Goal: Task Accomplishment & Management: Manage account settings

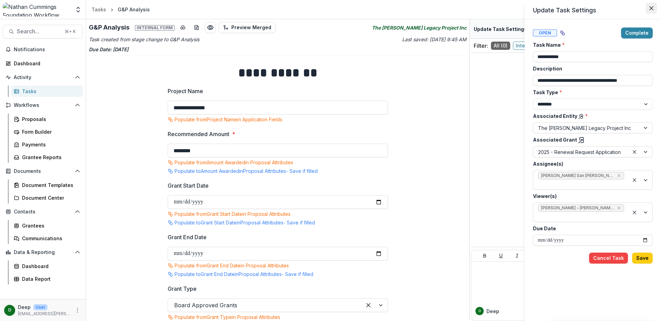
click at [651, 10] on icon "Close" at bounding box center [651, 8] width 4 height 4
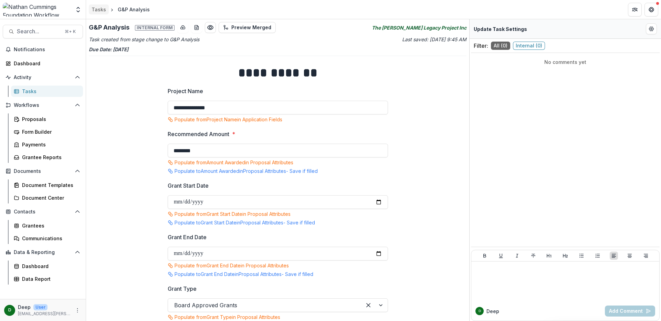
click at [102, 12] on div "Tasks" at bounding box center [99, 9] width 14 height 7
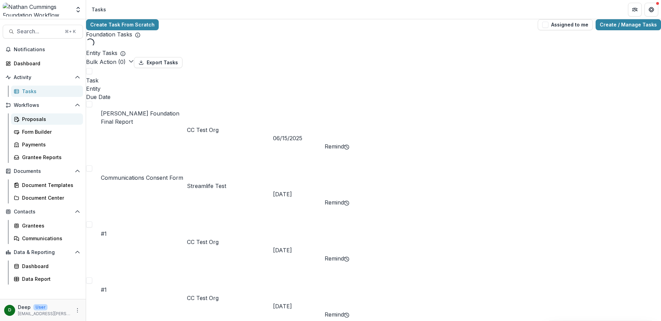
click at [41, 119] on div "Proposals" at bounding box center [49, 119] width 55 height 7
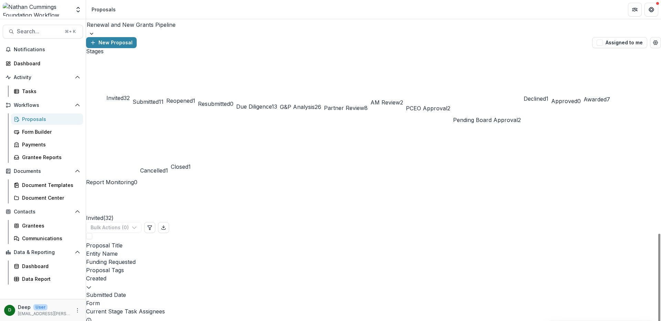
click at [315, 104] on span "G&P Analysis" at bounding box center [297, 107] width 35 height 7
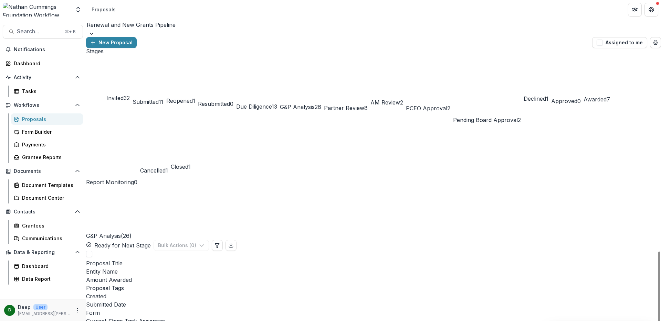
scroll to position [277, 0]
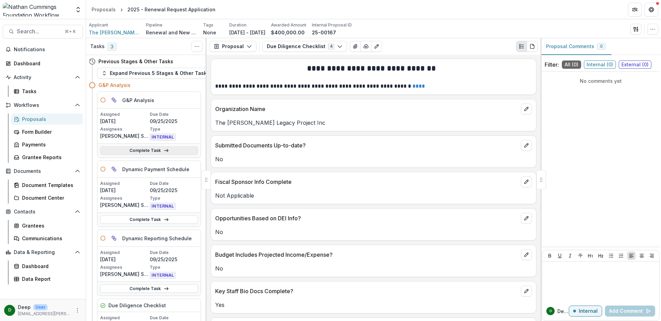
click at [172, 150] on link "Complete Task" at bounding box center [149, 151] width 98 height 8
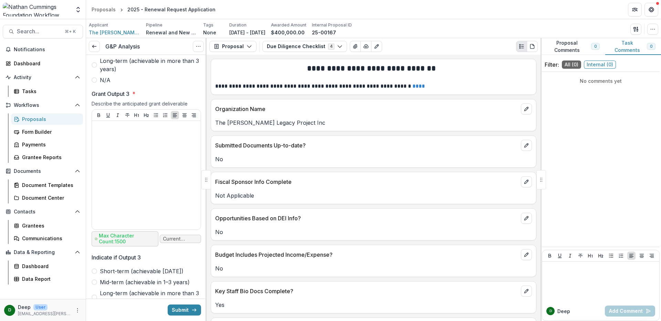
scroll to position [5464, 0]
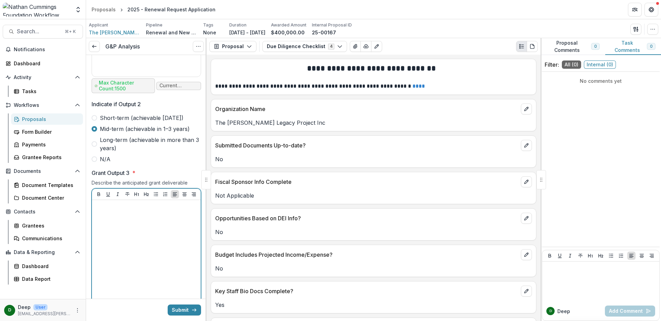
click at [160, 203] on p at bounding box center [146, 207] width 103 height 8
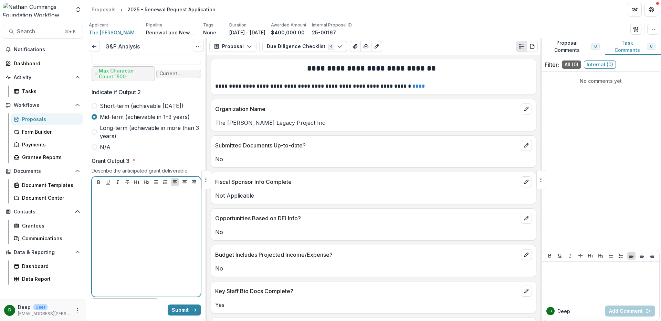
scroll to position [5469, 0]
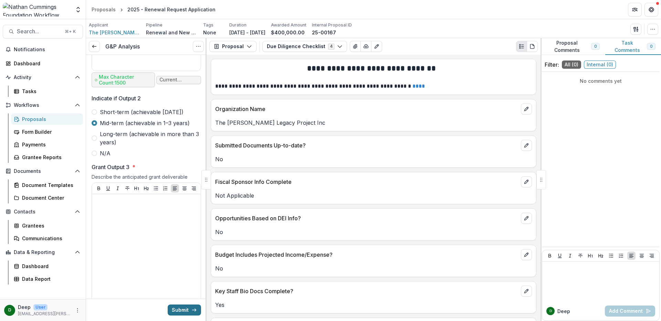
click at [187, 310] on button "Submit" at bounding box center [184, 310] width 33 height 11
click at [143, 202] on div at bounding box center [146, 248] width 103 height 103
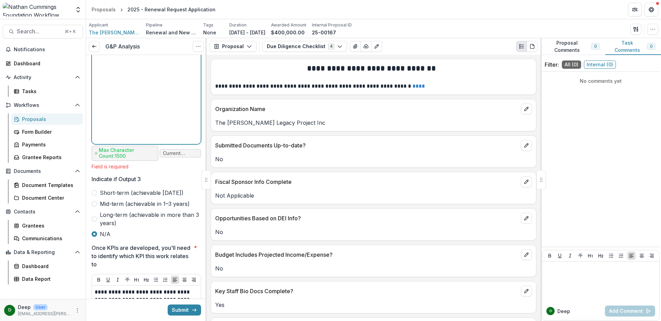
scroll to position [5635, 0]
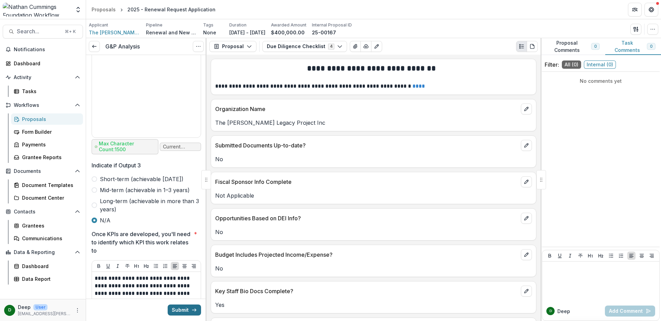
click at [181, 310] on button "Submit" at bounding box center [184, 310] width 33 height 11
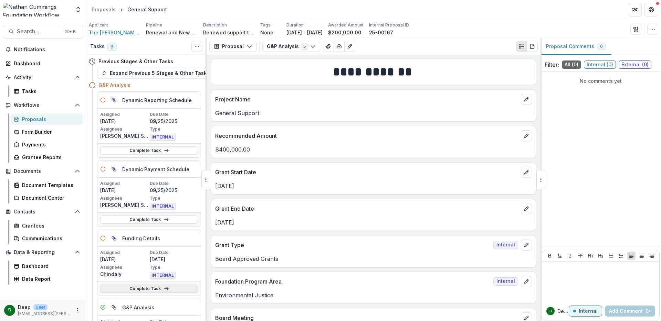
click at [146, 290] on link "Complete Task" at bounding box center [149, 289] width 98 height 8
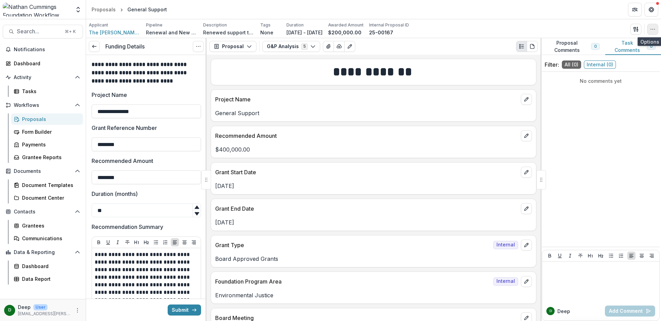
click at [653, 27] on icon "button" at bounding box center [653, 30] width 6 height 6
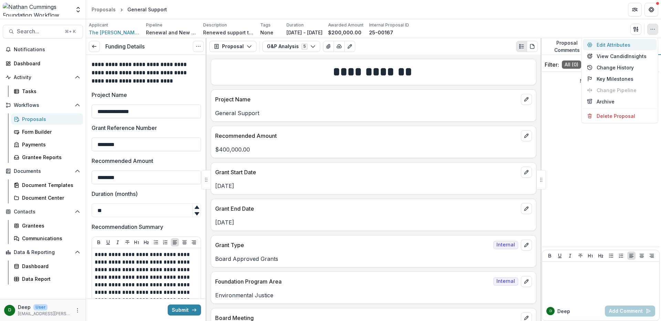
click at [639, 41] on button "Edit Attributes" at bounding box center [620, 44] width 74 height 11
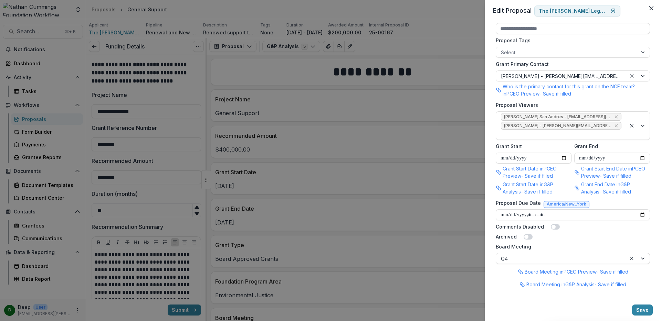
scroll to position [310, 0]
click at [654, 9] on button "Close" at bounding box center [651, 8] width 11 height 11
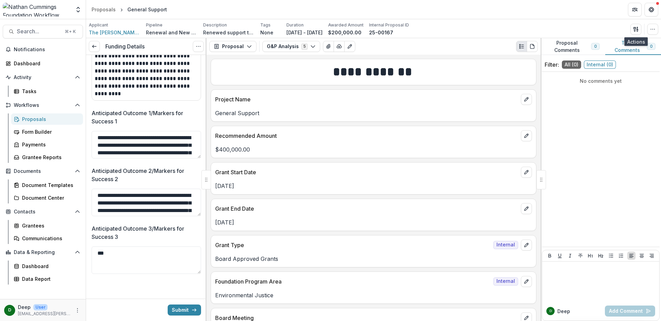
scroll to position [0, 0]
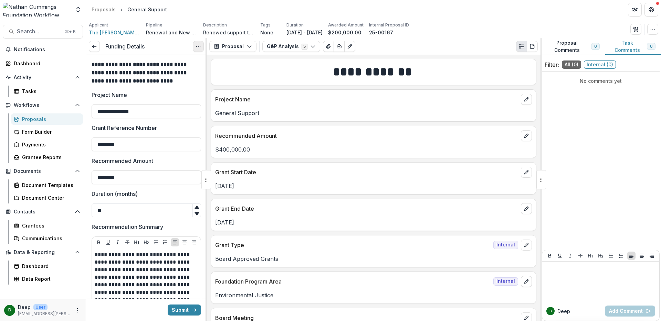
click at [197, 48] on icon "Options" at bounding box center [199, 47] width 6 height 6
click at [172, 61] on link "View task" at bounding box center [165, 61] width 74 height 11
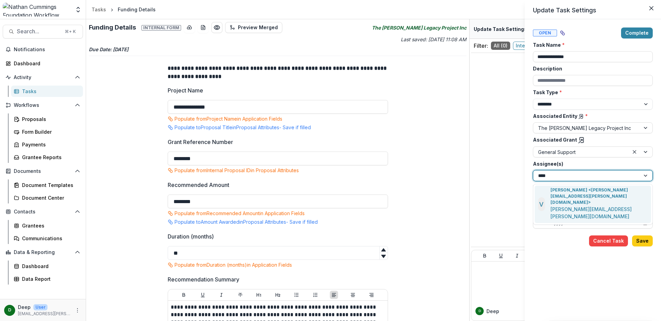
type input "*****"
click at [620, 192] on p "Valerie Boucard <valerie.boucard@nathancummings.org>" at bounding box center [598, 196] width 97 height 19
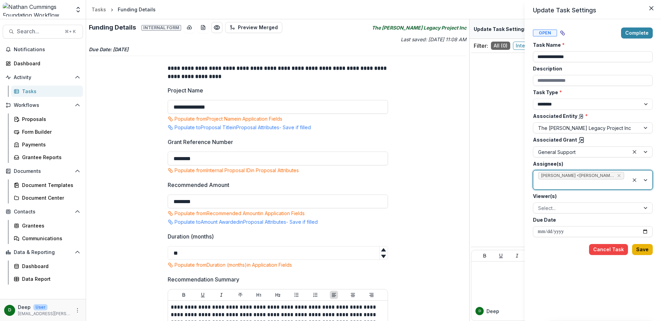
click at [646, 251] on button "Save" at bounding box center [642, 249] width 21 height 11
click at [651, 10] on icon "Close" at bounding box center [651, 8] width 4 height 4
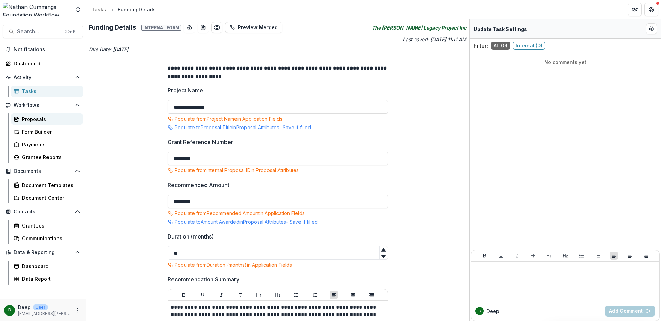
click at [45, 119] on div "Proposals" at bounding box center [49, 119] width 55 height 7
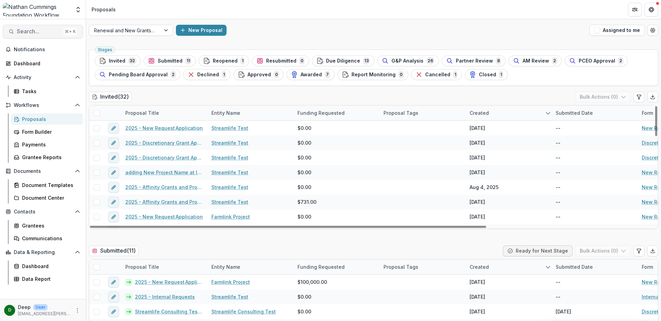
click at [38, 31] on span "Search..." at bounding box center [39, 31] width 44 height 7
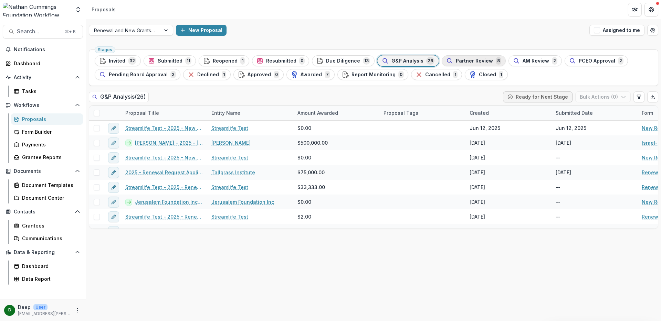
click at [463, 61] on span "Partner Review" at bounding box center [474, 61] width 37 height 6
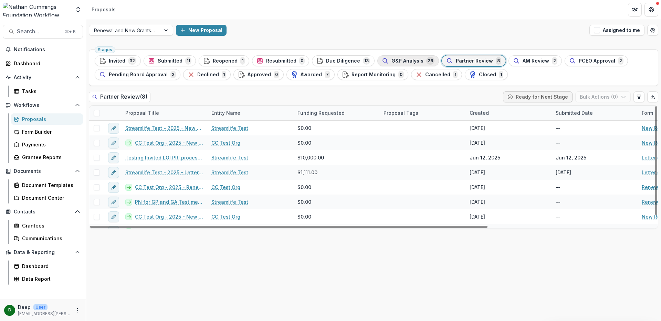
click at [391, 59] on span "G&P Analysis" at bounding box center [407, 61] width 32 height 6
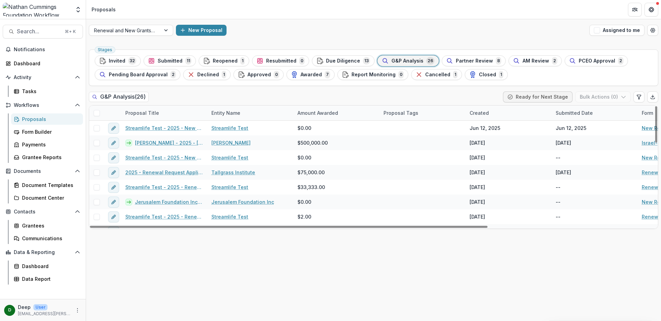
click at [394, 244] on div "Stages Invited 32 Submitted 11 Reopened 1 Resubmitted 0 Due Diligence 13 G&P An…" at bounding box center [373, 184] width 575 height 275
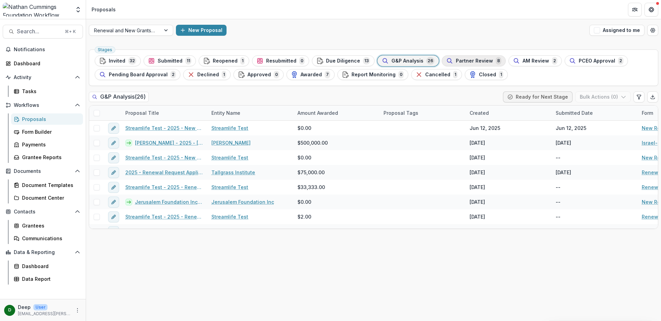
click at [456, 61] on span "Partner Review" at bounding box center [474, 61] width 37 height 6
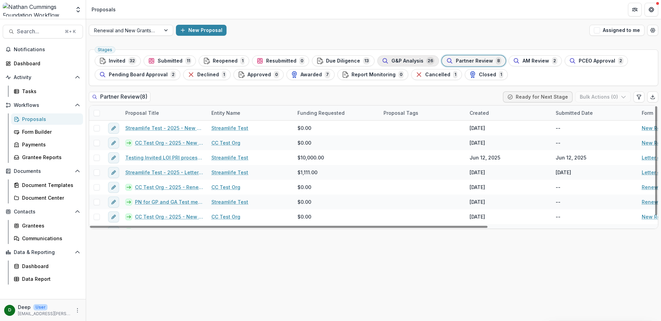
click at [405, 57] on div "G&P Analysis 26" at bounding box center [408, 61] width 53 height 8
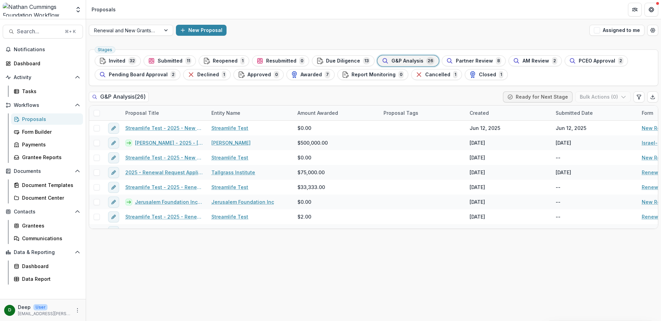
click at [51, 119] on div "Proposals" at bounding box center [49, 119] width 55 height 7
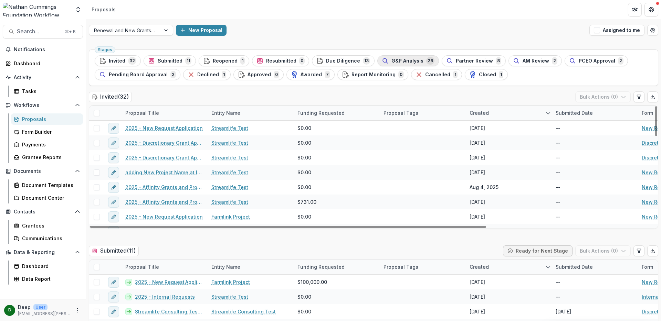
click at [391, 60] on span "G&P Analysis" at bounding box center [407, 61] width 32 height 6
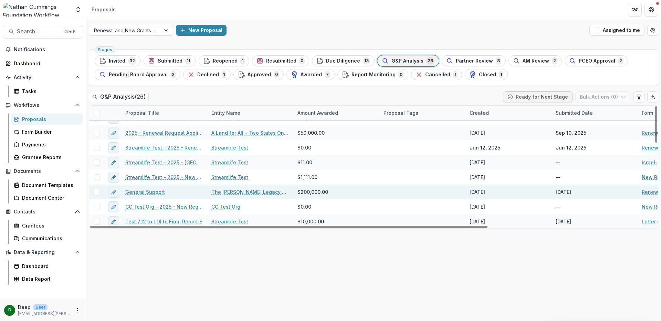
scroll to position [277, 0]
click at [153, 193] on link "General Support" at bounding box center [145, 191] width 40 height 7
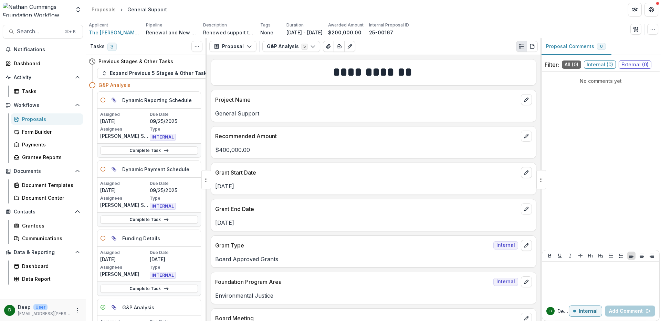
click at [34, 118] on div "Proposals" at bounding box center [49, 119] width 55 height 7
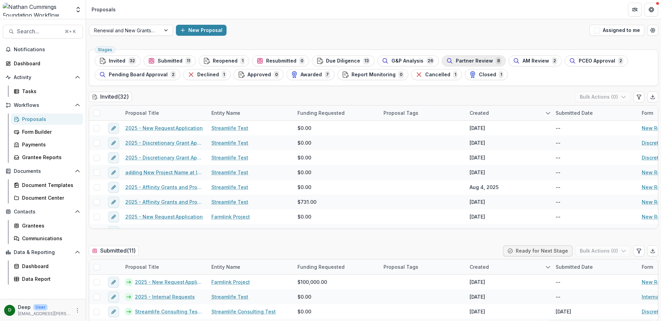
click at [479, 60] on span "Partner Review" at bounding box center [474, 61] width 37 height 6
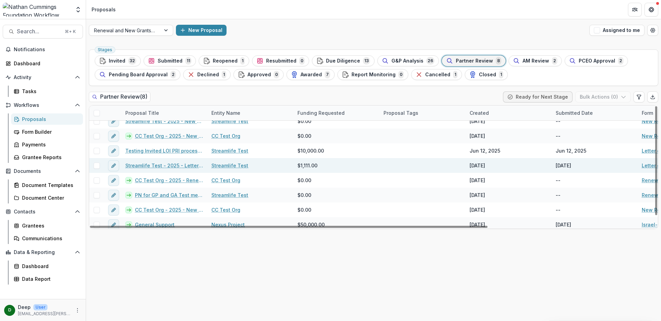
scroll to position [10, 0]
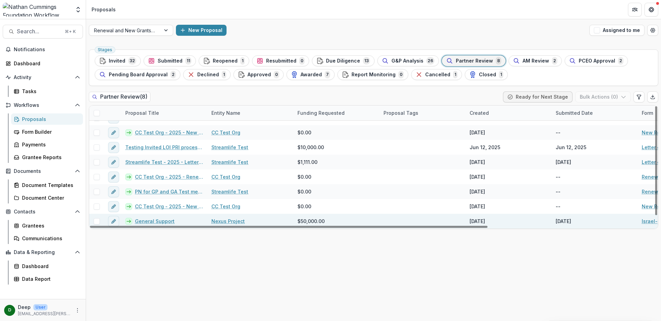
click at [164, 221] on link "General Support" at bounding box center [155, 221] width 40 height 7
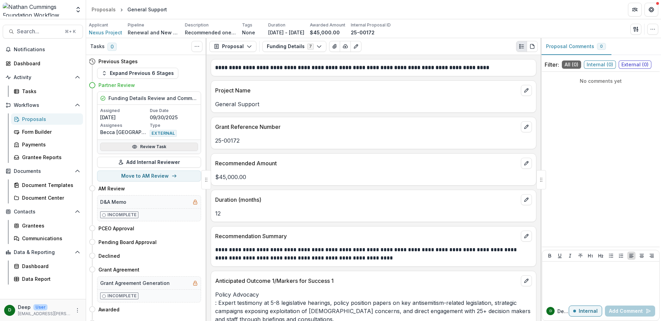
click at [161, 148] on link "Review Task" at bounding box center [149, 147] width 98 height 8
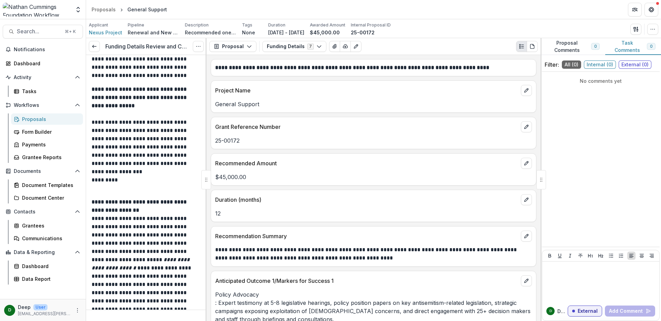
scroll to position [339, 0]
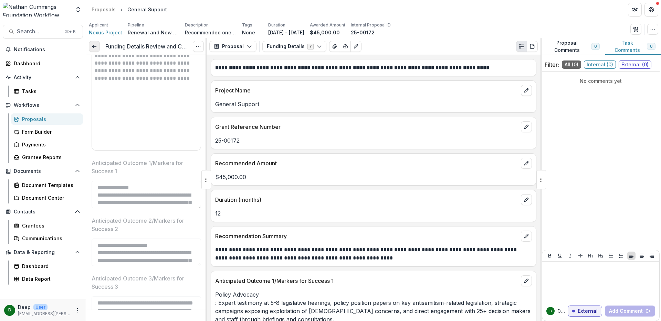
click at [94, 44] on icon at bounding box center [95, 47] width 6 height 6
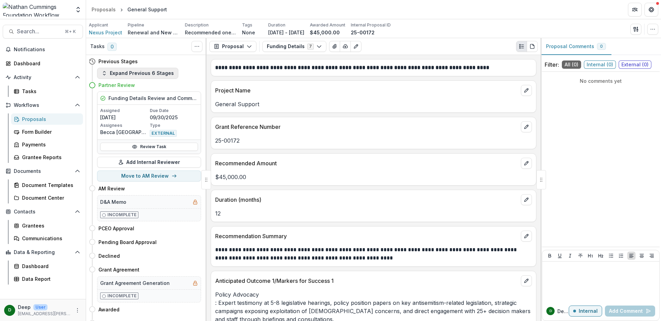
click at [137, 74] on button "Expand Previous 6 Stages" at bounding box center [137, 73] width 81 height 11
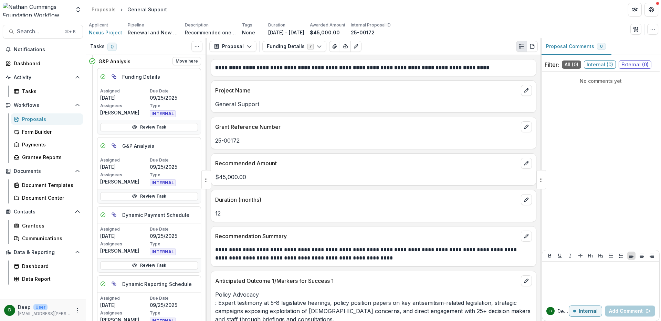
scroll to position [265, 0]
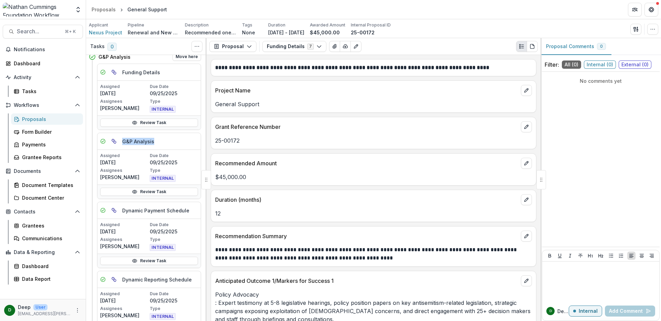
drag, startPoint x: 123, startPoint y: 141, endPoint x: 156, endPoint y: 141, distance: 33.4
click at [156, 141] on div "G&P Analysis" at bounding box center [148, 141] width 103 height 17
click at [168, 142] on div "G&P Analysis" at bounding box center [148, 141] width 103 height 17
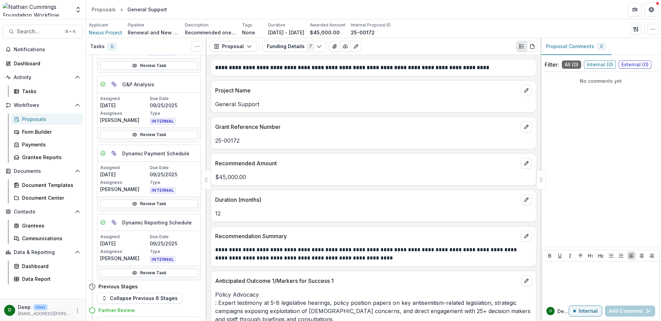
scroll to position [340, 0]
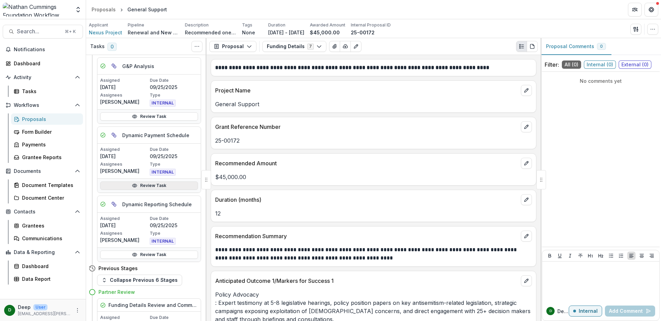
click at [150, 185] on link "Review Task" at bounding box center [149, 186] width 98 height 8
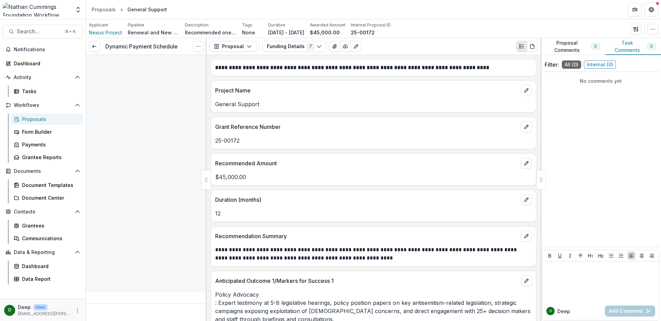
type input "********"
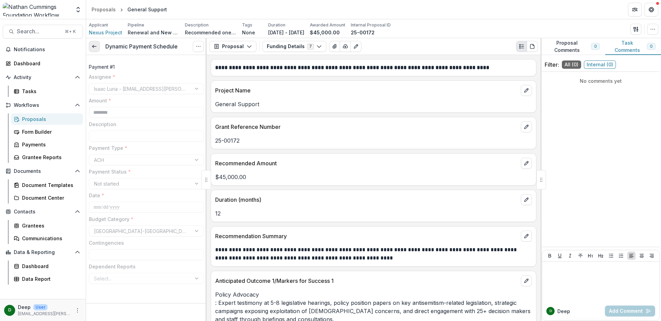
click at [96, 49] on icon at bounding box center [95, 47] width 6 height 6
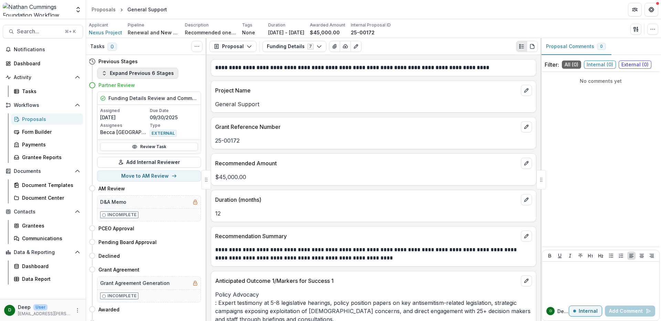
click at [127, 71] on button "Expand Previous 6 Stages" at bounding box center [137, 73] width 81 height 11
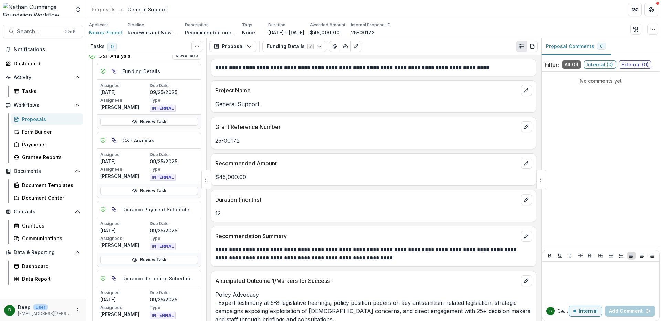
scroll to position [234, 0]
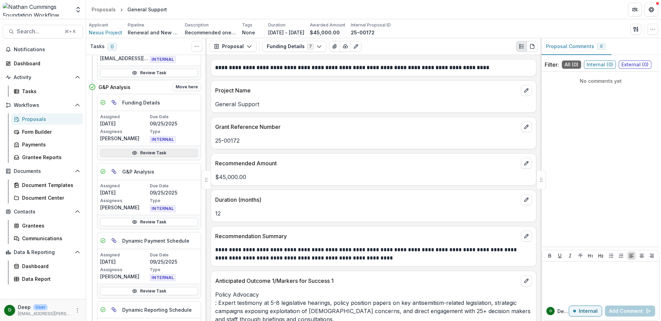
click at [145, 153] on link "Review Task" at bounding box center [149, 153] width 98 height 8
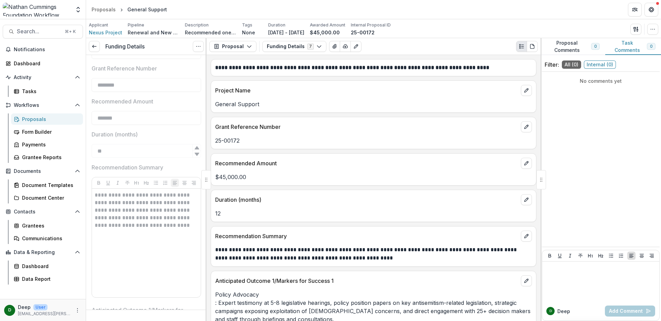
scroll to position [49, 0]
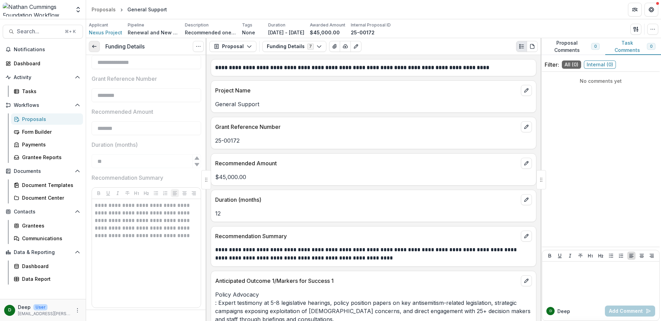
click at [91, 46] on link at bounding box center [94, 46] width 11 height 11
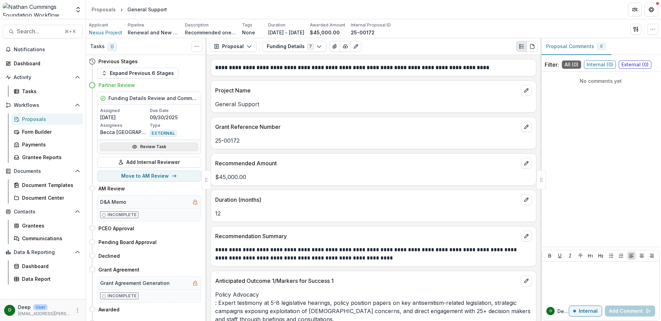
click at [146, 148] on link "Review Task" at bounding box center [149, 147] width 98 height 8
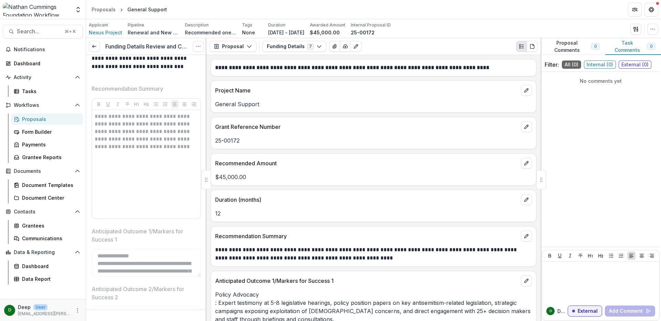
scroll to position [472, 0]
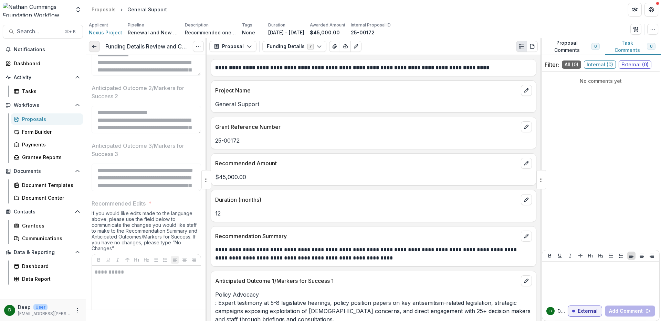
click at [96, 48] on icon at bounding box center [95, 47] width 6 height 6
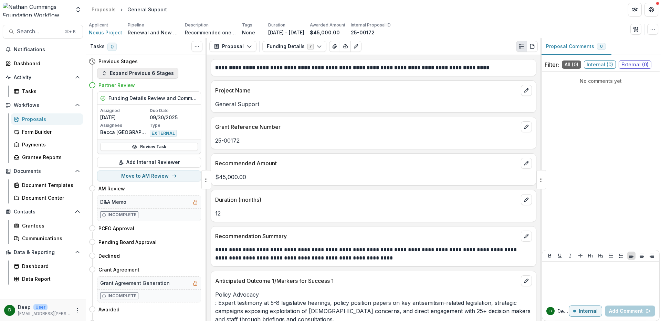
click at [129, 76] on button "Expand Previous 6 Stages" at bounding box center [137, 73] width 81 height 11
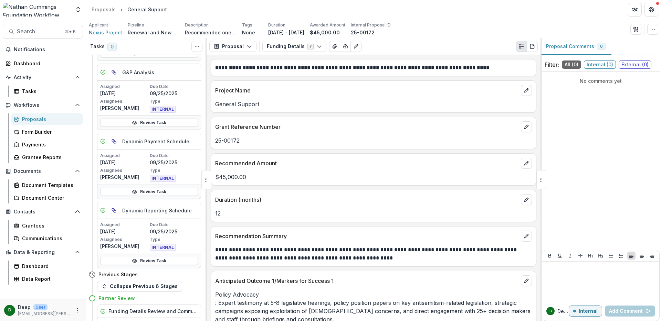
scroll to position [283, 0]
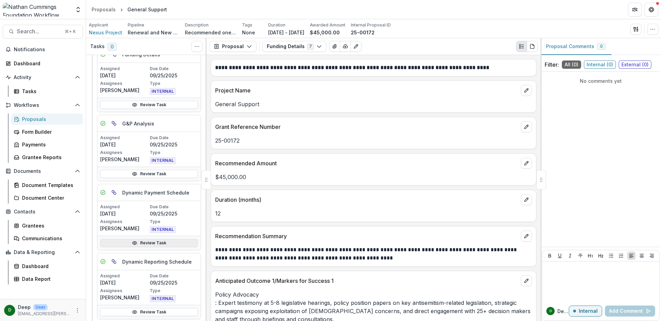
click at [163, 243] on link "Review Task" at bounding box center [149, 243] width 98 height 8
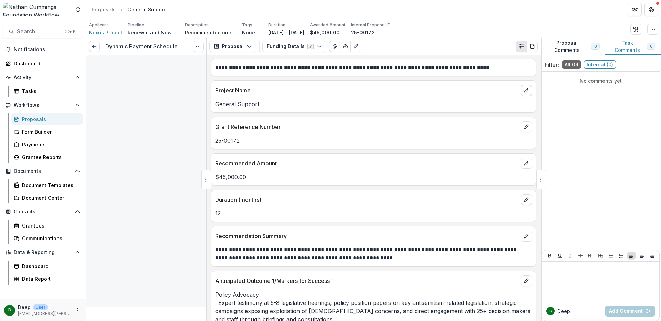
type input "********"
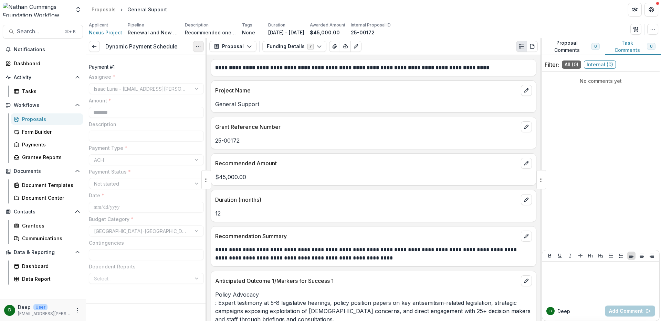
click at [200, 46] on icon "Options" at bounding box center [199, 47] width 6 height 6
click at [181, 60] on link "View task" at bounding box center [165, 61] width 74 height 11
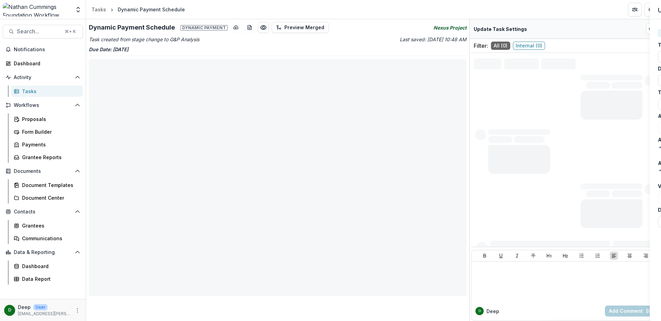
type input "********"
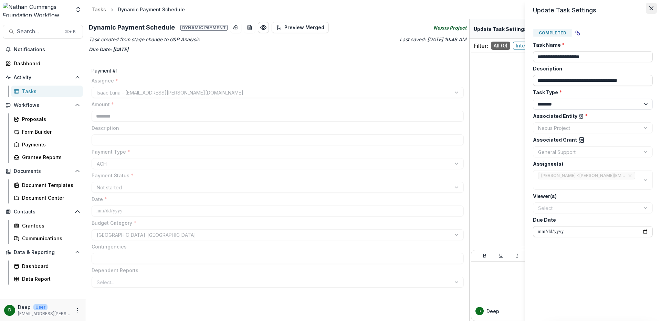
click at [651, 3] on button "Close" at bounding box center [651, 8] width 11 height 11
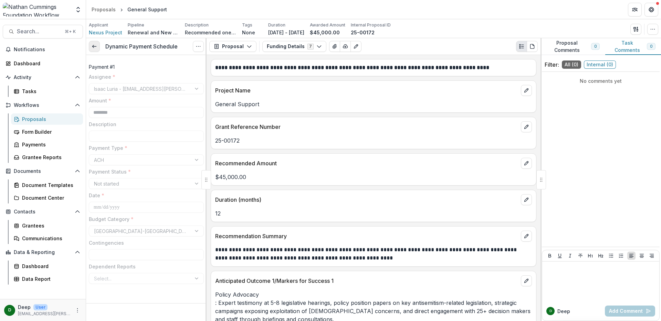
click at [93, 46] on line at bounding box center [94, 46] width 4 height 0
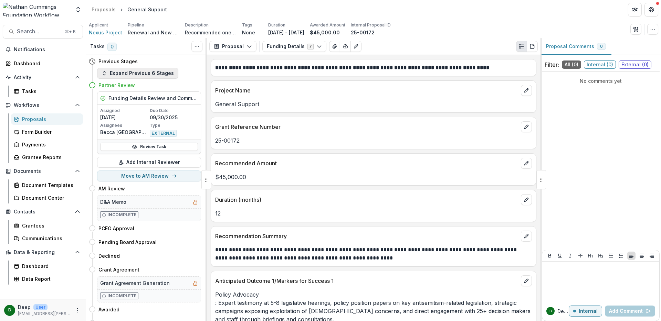
click at [128, 75] on button "Expand Previous 6 Stages" at bounding box center [137, 73] width 81 height 11
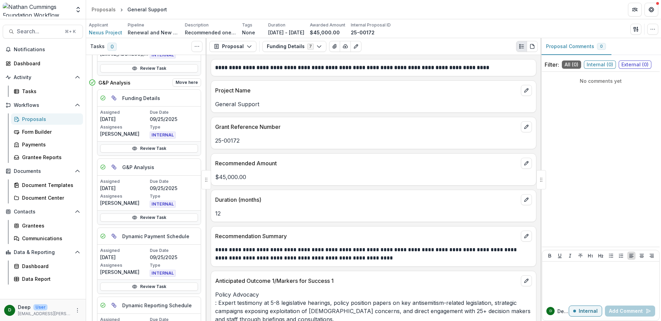
scroll to position [326, 0]
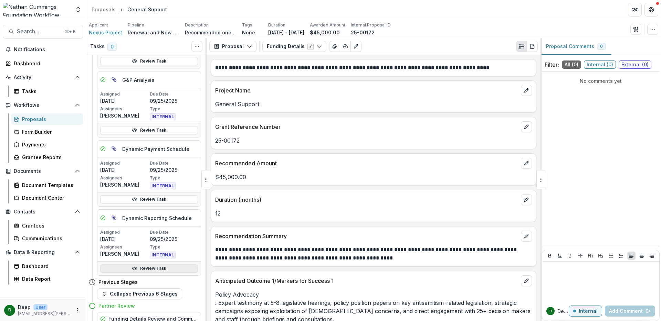
click at [163, 270] on link "Review Task" at bounding box center [149, 269] width 98 height 8
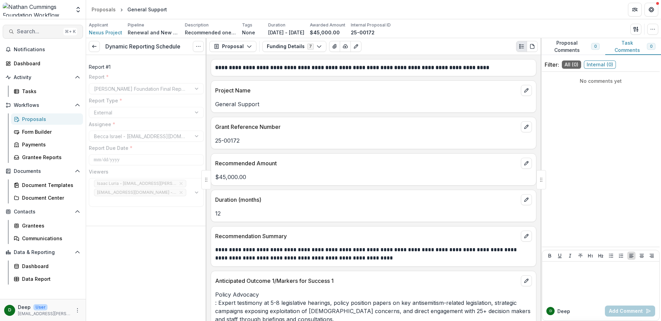
click at [30, 31] on span "Search..." at bounding box center [39, 31] width 44 height 7
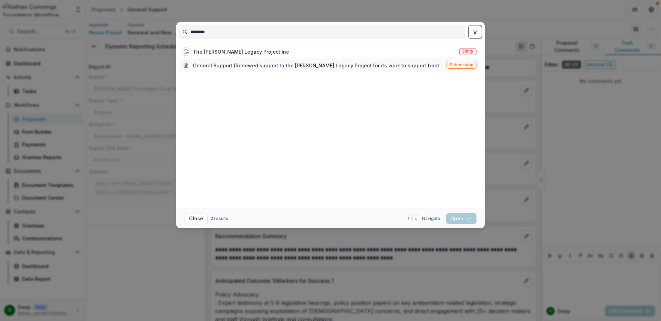
type input "********"
click at [274, 62] on div "General Support (Renewed support to the Chisholm Legacy Project for its work to…" at bounding box center [318, 65] width 251 height 7
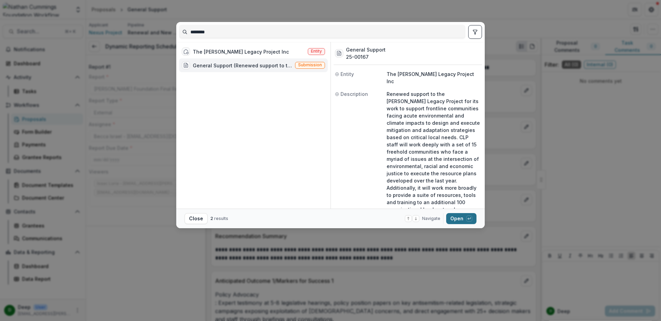
click at [459, 219] on button "Open with enter key" at bounding box center [461, 218] width 30 height 11
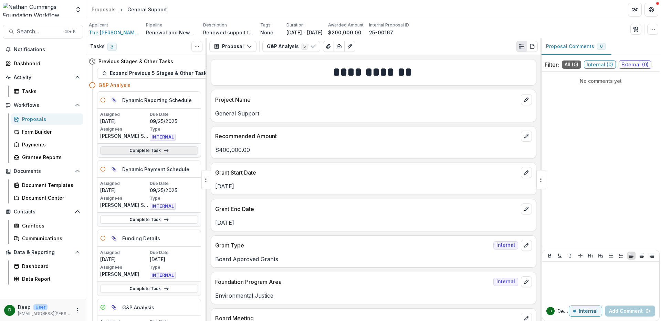
click at [157, 151] on link "Complete Task" at bounding box center [149, 151] width 98 height 8
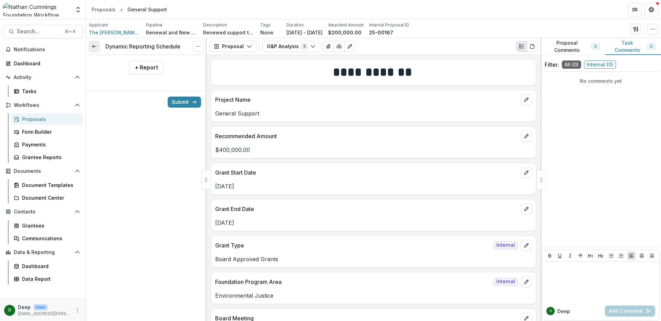
click at [93, 45] on icon at bounding box center [95, 47] width 6 height 6
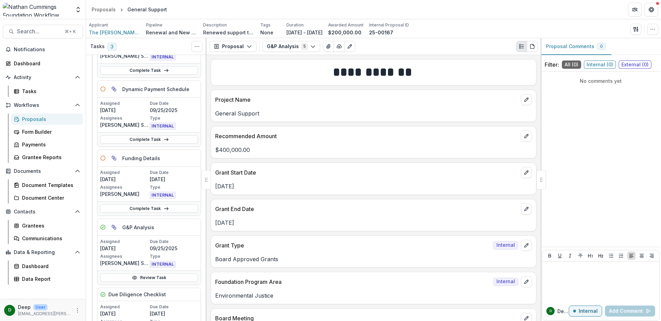
scroll to position [1, 0]
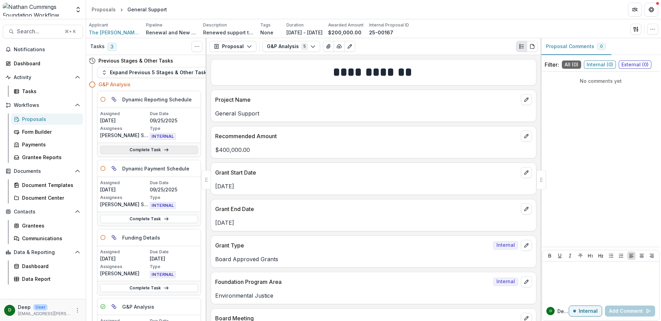
click at [144, 148] on link "Complete Task" at bounding box center [149, 150] width 98 height 8
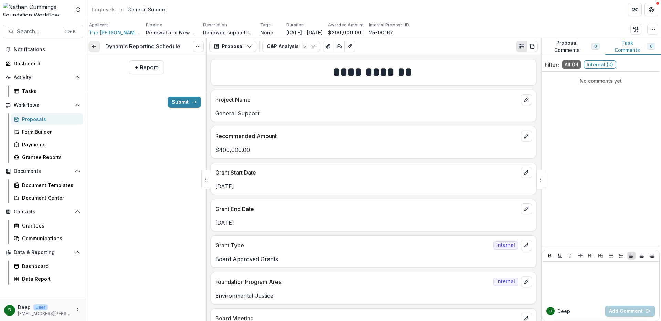
click at [93, 49] on icon at bounding box center [95, 47] width 6 height 6
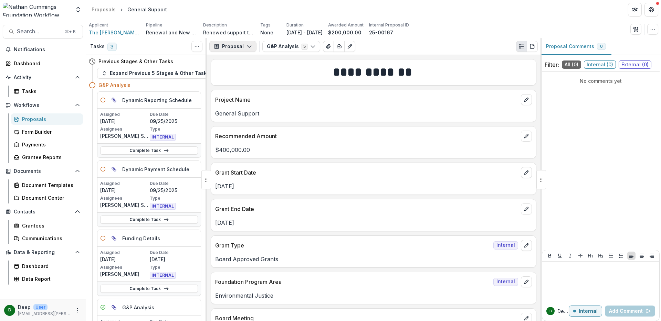
click at [247, 47] on icon "button" at bounding box center [249, 47] width 6 height 6
click at [250, 83] on div "Reports" at bounding box center [254, 84] width 63 height 7
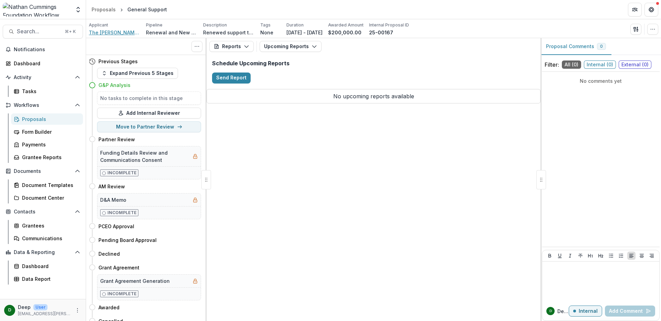
click at [119, 30] on span "The [PERSON_NAME] Legacy Project Inc" at bounding box center [115, 32] width 52 height 7
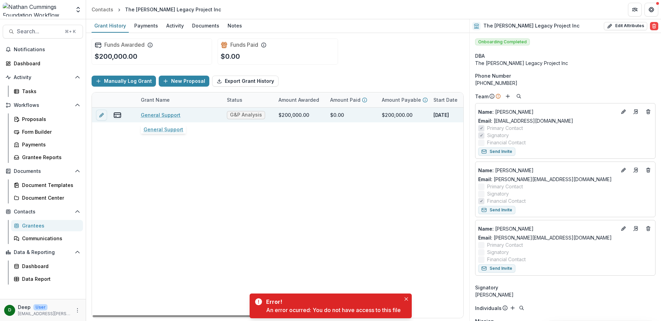
click at [175, 116] on link "General Support" at bounding box center [161, 115] width 40 height 7
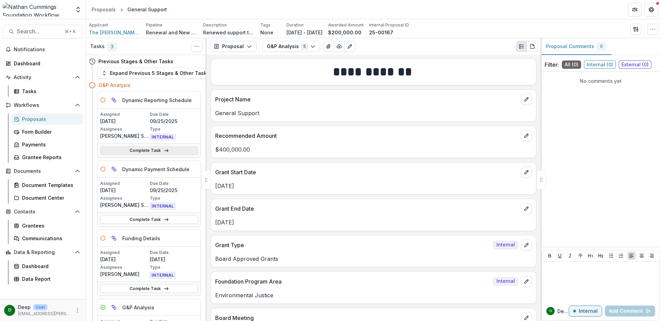
click at [155, 154] on link "Complete Task" at bounding box center [149, 151] width 98 height 8
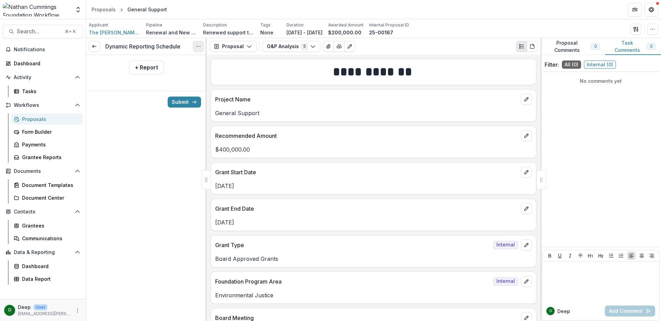
click at [198, 46] on icon "Options" at bounding box center [199, 47] width 6 height 6
click at [183, 61] on link "View task" at bounding box center [165, 61] width 74 height 11
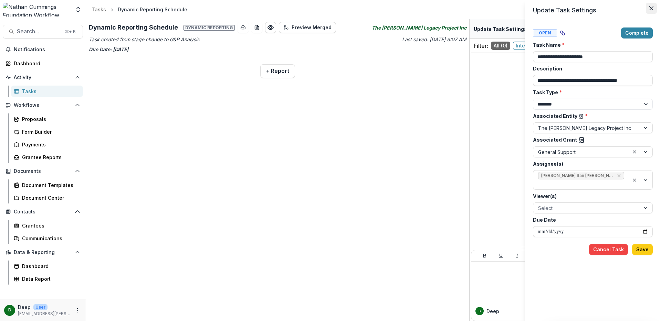
click at [653, 8] on icon "Close" at bounding box center [651, 8] width 4 height 4
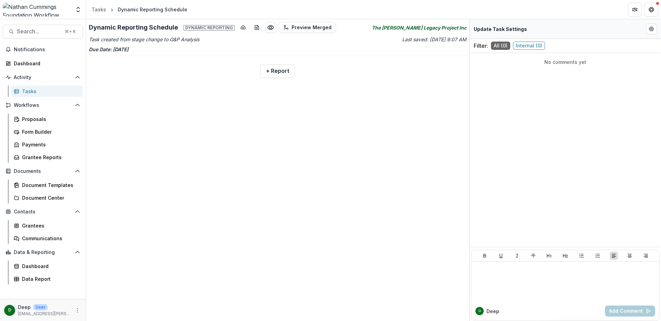
click at [40, 92] on div "Tasks" at bounding box center [49, 91] width 55 height 7
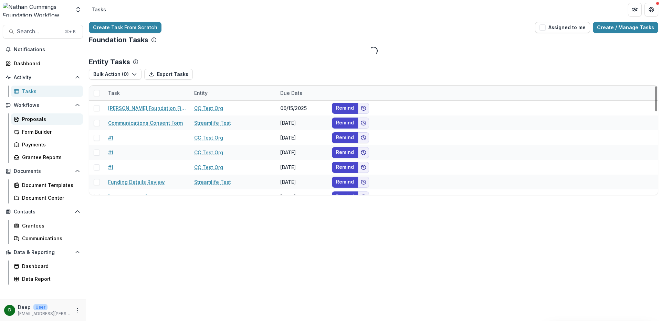
click at [43, 120] on div "Proposals" at bounding box center [49, 119] width 55 height 7
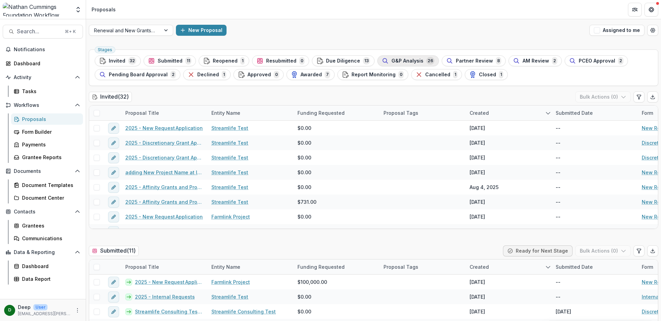
click at [408, 58] on span "G&P Analysis" at bounding box center [407, 61] width 32 height 6
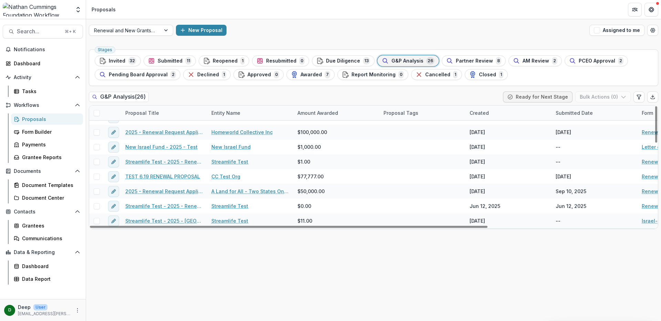
scroll to position [277, 0]
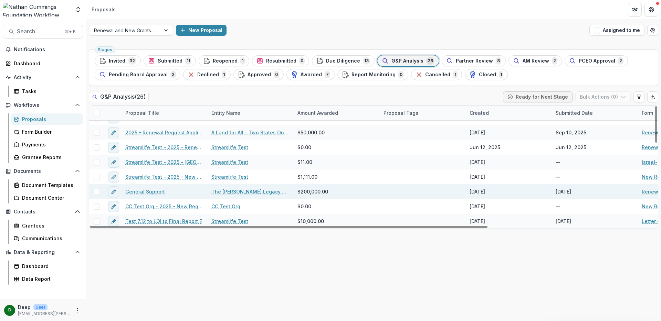
click at [154, 193] on link "General Support" at bounding box center [145, 191] width 40 height 7
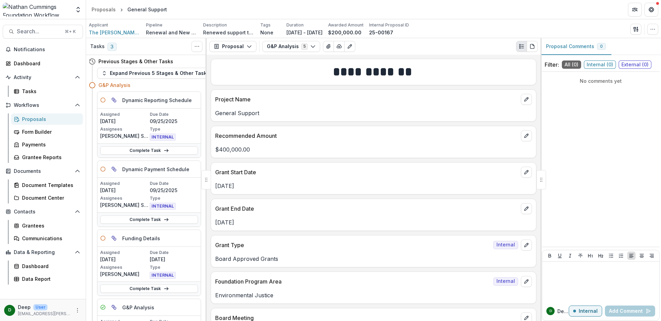
click at [103, 101] on icon at bounding box center [103, 100] width 6 height 6
click at [145, 153] on link "Complete Task" at bounding box center [149, 151] width 98 height 8
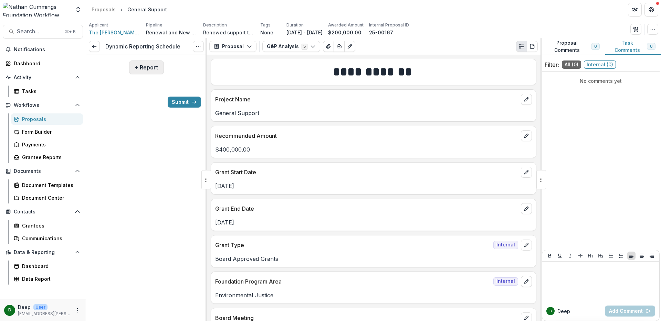
click at [139, 72] on button "+ Report" at bounding box center [146, 68] width 35 height 14
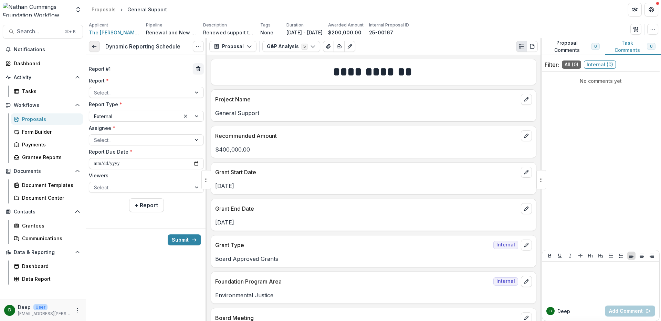
click at [95, 48] on icon at bounding box center [95, 47] width 6 height 6
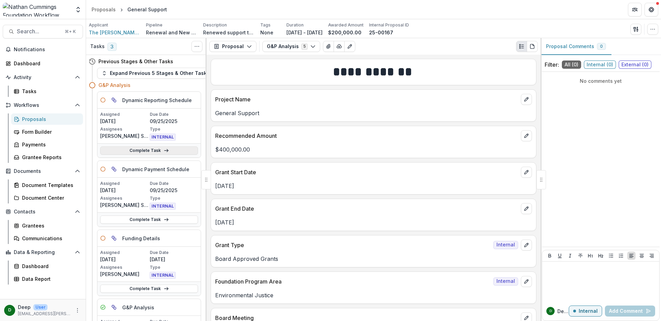
click at [145, 152] on link "Complete Task" at bounding box center [149, 151] width 98 height 8
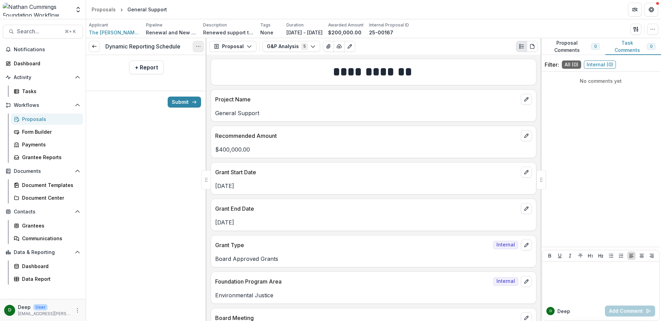
click at [196, 46] on icon "Options" at bounding box center [199, 47] width 6 height 6
click at [177, 60] on link "View task" at bounding box center [165, 61] width 74 height 11
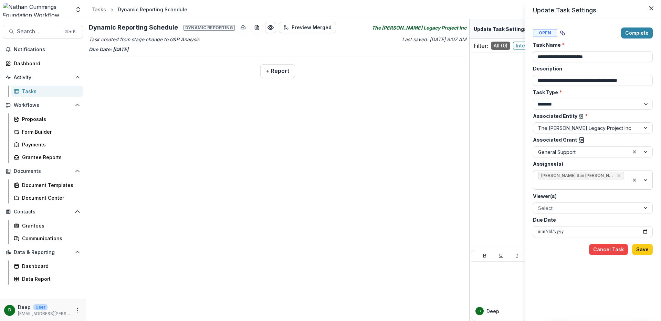
click at [644, 179] on div at bounding box center [640, 180] width 23 height 19
click at [651, 165] on div "Assignee(s) Jamie San Andres <jamie.sanandres@nathancummings.org> (jamie.sanand…" at bounding box center [593, 175] width 120 height 30
click at [655, 7] on button "Close" at bounding box center [651, 8] width 11 height 11
click at [654, 7] on button "Close" at bounding box center [651, 8] width 11 height 11
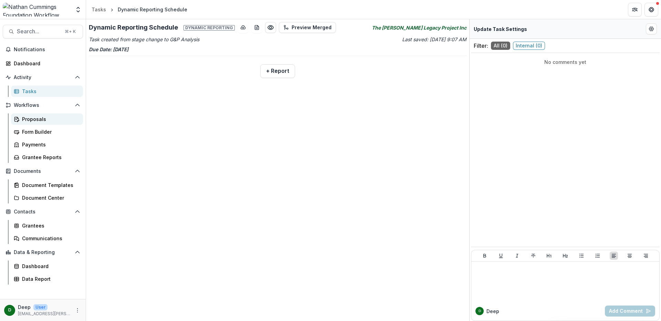
click at [40, 118] on div "Proposals" at bounding box center [49, 119] width 55 height 7
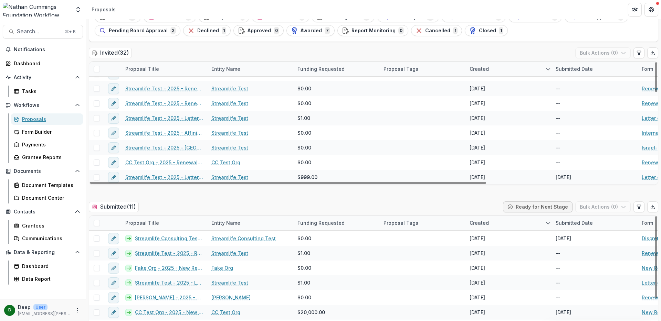
scroll to position [55, 0]
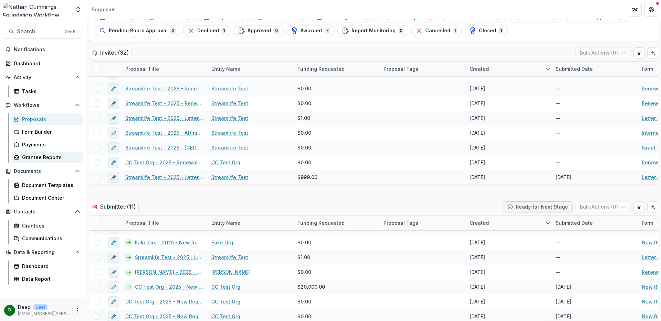
click at [39, 161] on link "Grantee Reports" at bounding box center [47, 157] width 72 height 11
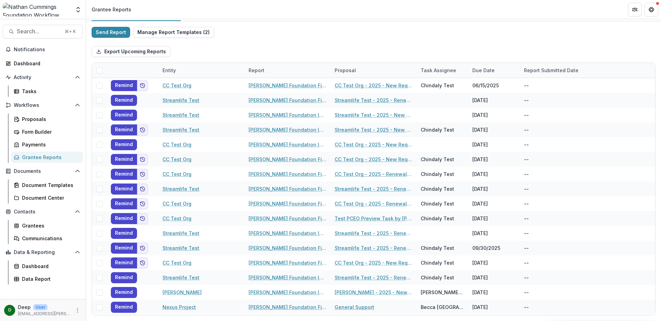
click at [272, 41] on div "Export Upcoming Reports" at bounding box center [374, 52] width 564 height 22
